Goal: Task Accomplishment & Management: Use online tool/utility

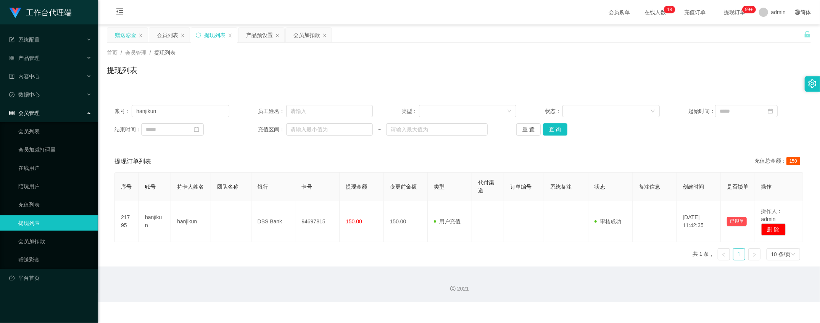
drag, startPoint x: 120, startPoint y: 33, endPoint x: 129, endPoint y: 41, distance: 12.4
click at [121, 33] on div "赠送彩金" at bounding box center [125, 35] width 21 height 14
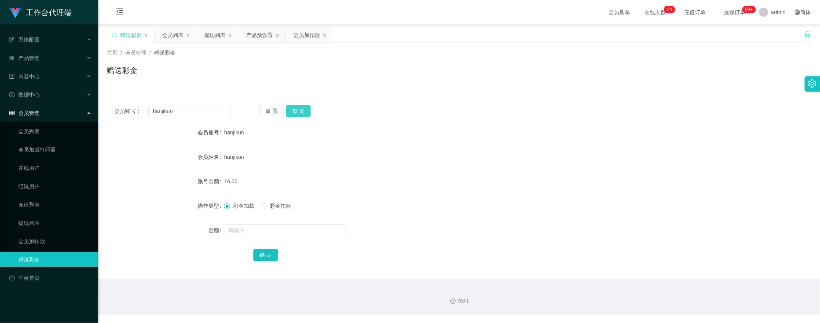
click at [297, 105] on button "查 询" at bounding box center [298, 111] width 24 height 12
click at [274, 230] on input "text" at bounding box center [285, 230] width 122 height 12
type input "8"
type input "16"
click at [261, 257] on button "确 定" at bounding box center [265, 255] width 24 height 12
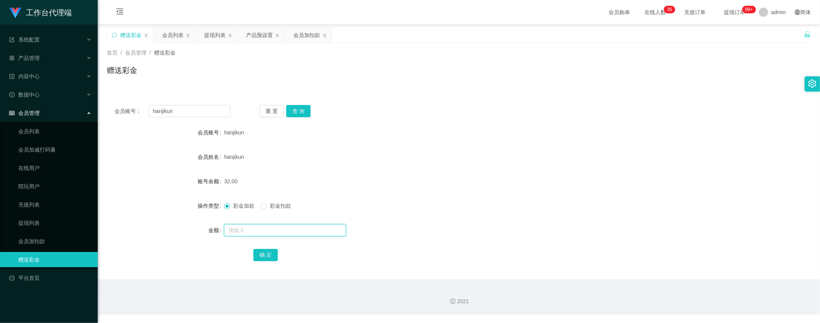
drag, startPoint x: 248, startPoint y: 227, endPoint x: 243, endPoint y: 230, distance: 5.2
click at [248, 226] on input "text" at bounding box center [285, 230] width 122 height 12
type input "8"
click at [262, 251] on button "确 定" at bounding box center [265, 255] width 24 height 12
drag, startPoint x: 133, startPoint y: 110, endPoint x: 2, endPoint y: 56, distance: 141.8
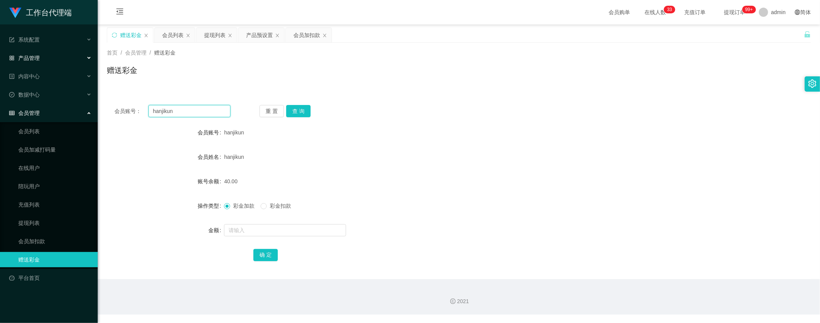
click at [2, 56] on section "工作台代理端 系统配置 系统配置列表 管理员列表 管理员分组 systemPays 产品管理 产品列表 产品预设置 开奖记录 注单管理 即时注单 内容中心 数…" at bounding box center [410, 157] width 820 height 314
drag, startPoint x: 301, startPoint y: 113, endPoint x: 295, endPoint y: 118, distance: 7.0
click at [301, 113] on button "查 询" at bounding box center [298, 111] width 24 height 12
click at [259, 226] on input "text" at bounding box center [285, 230] width 122 height 12
type input "8"
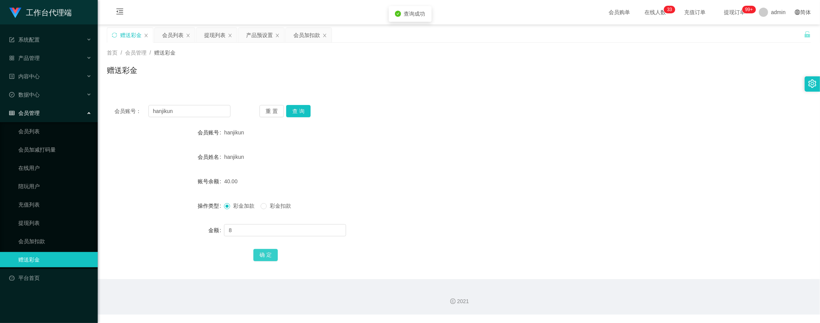
click at [269, 255] on button "确 定" at bounding box center [265, 255] width 24 height 12
click at [175, 32] on div "会员列表" at bounding box center [172, 35] width 21 height 14
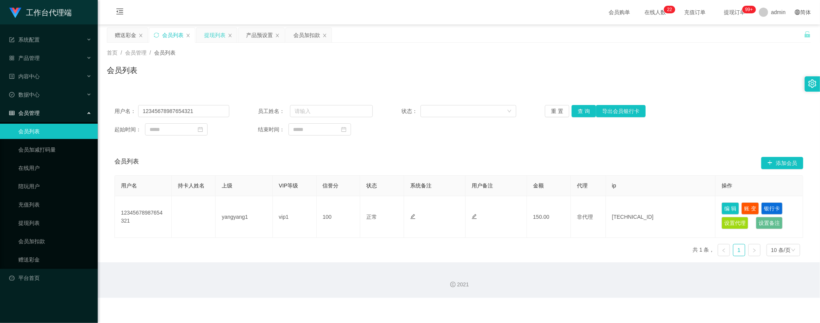
click at [219, 41] on div "提现列表" at bounding box center [214, 35] width 21 height 14
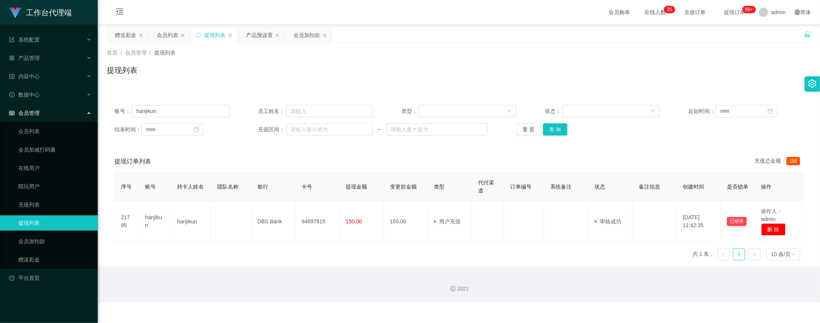
drag, startPoint x: 229, startPoint y: 196, endPoint x: 187, endPoint y: 143, distance: 67.6
click at [121, 36] on div "赠送彩金" at bounding box center [125, 35] width 21 height 14
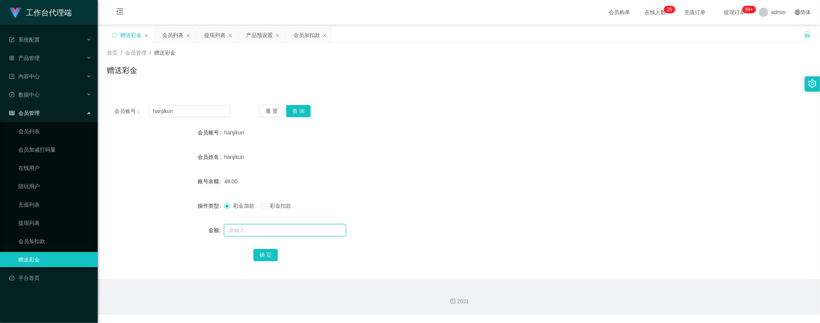
click at [259, 235] on input "text" at bounding box center [285, 230] width 122 height 12
type input "8"
click at [262, 253] on button "确 定" at bounding box center [265, 255] width 24 height 12
click at [274, 226] on input "text" at bounding box center [285, 230] width 122 height 12
type input "8"
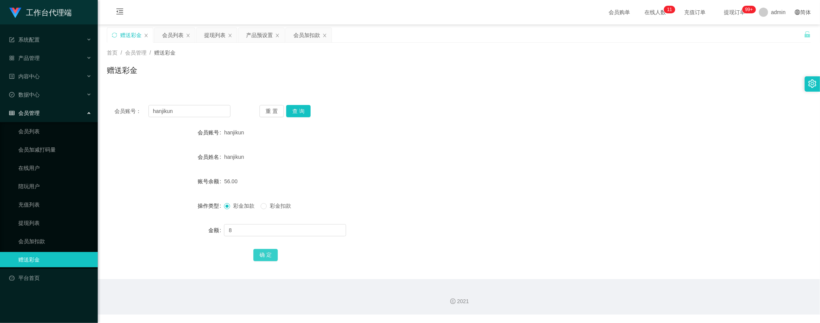
click at [269, 254] on button "确 定" at bounding box center [265, 255] width 24 height 12
